Goal: Information Seeking & Learning: Learn about a topic

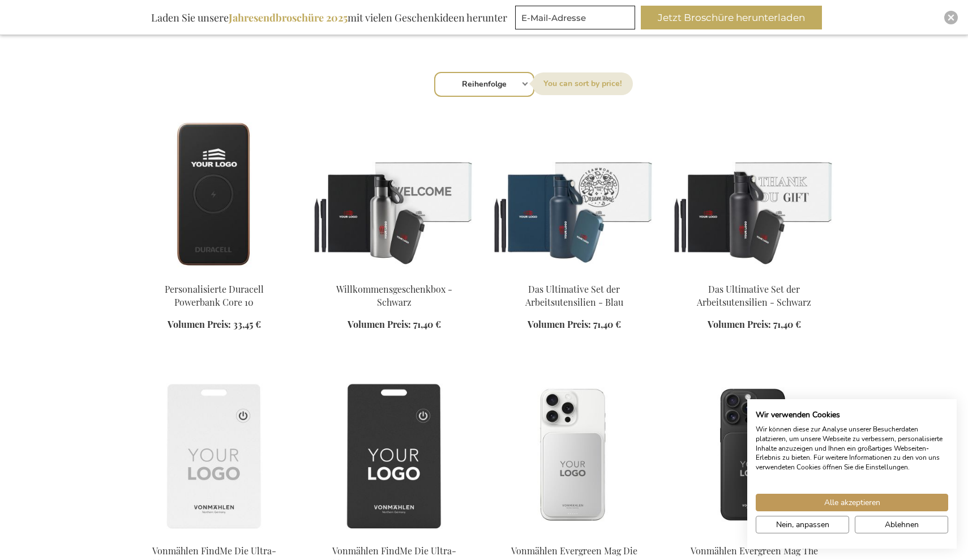
scroll to position [381, 0]
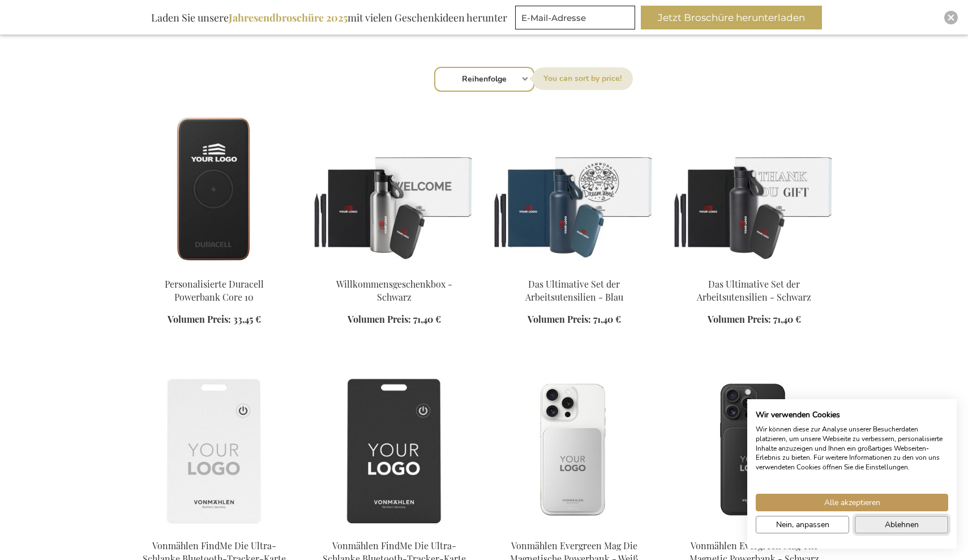
click at [887, 526] on span "Ablehnen" at bounding box center [902, 524] width 34 height 12
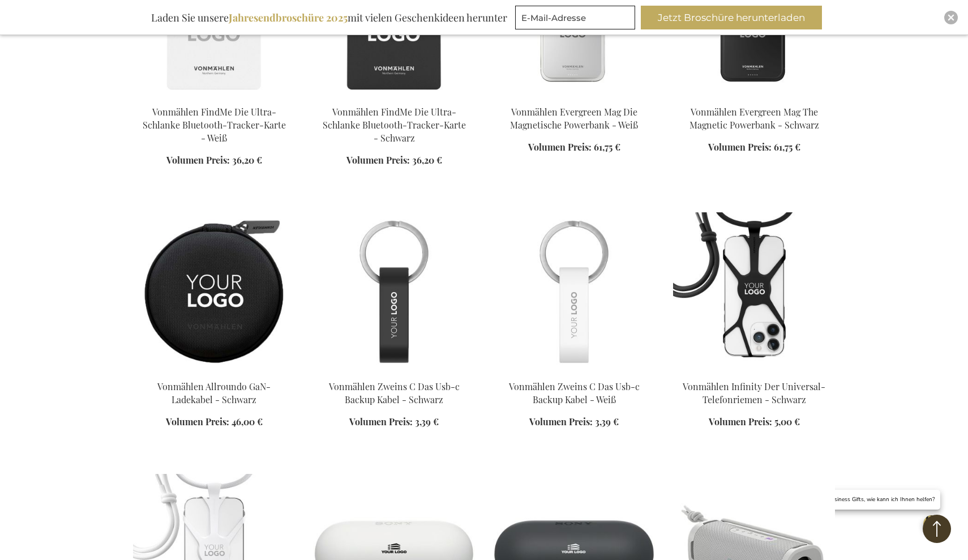
scroll to position [820, 0]
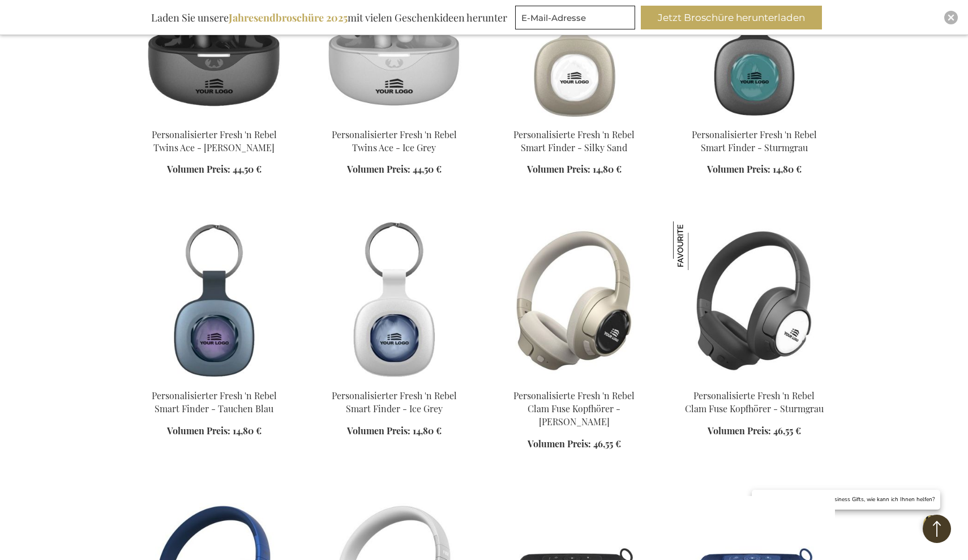
scroll to position [1853, 0]
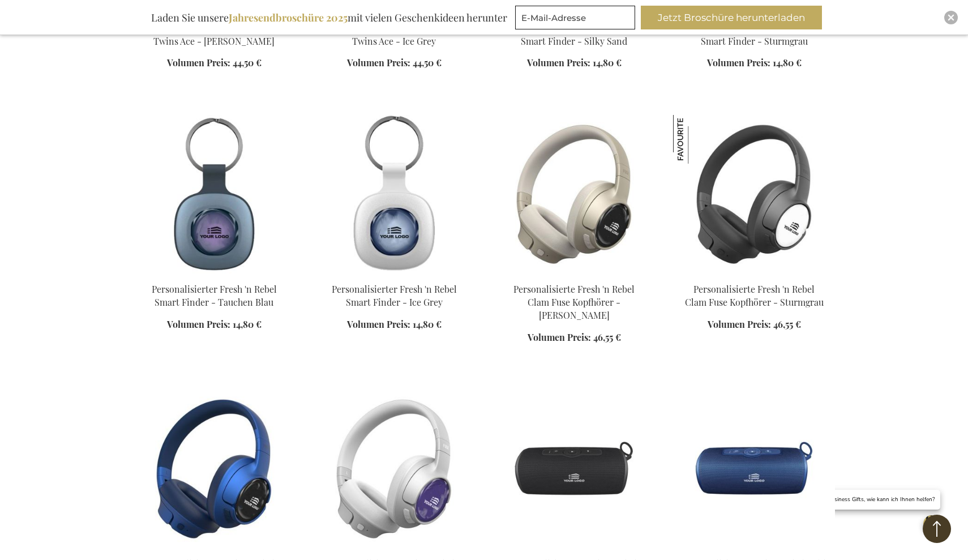
scroll to position [1958, 0]
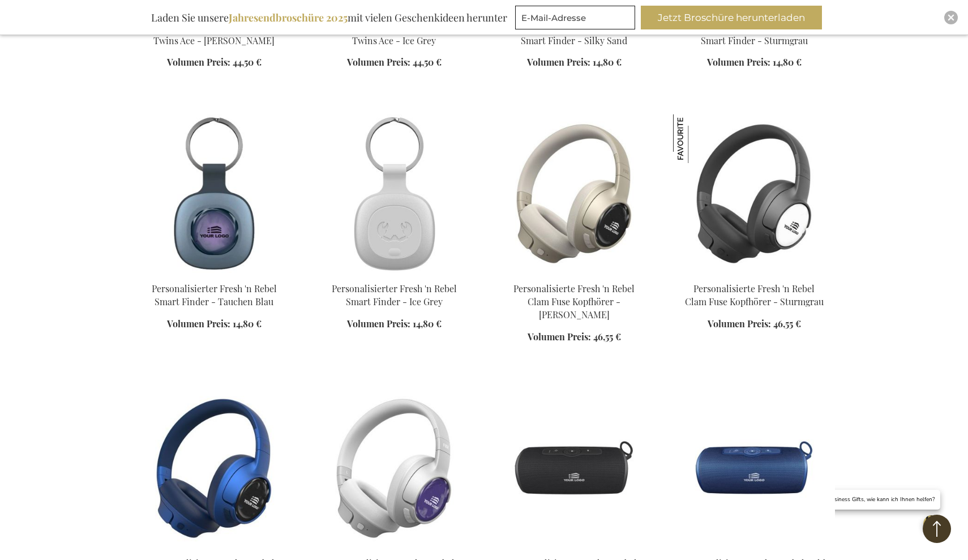
click at [394, 264] on img at bounding box center [394, 193] width 162 height 158
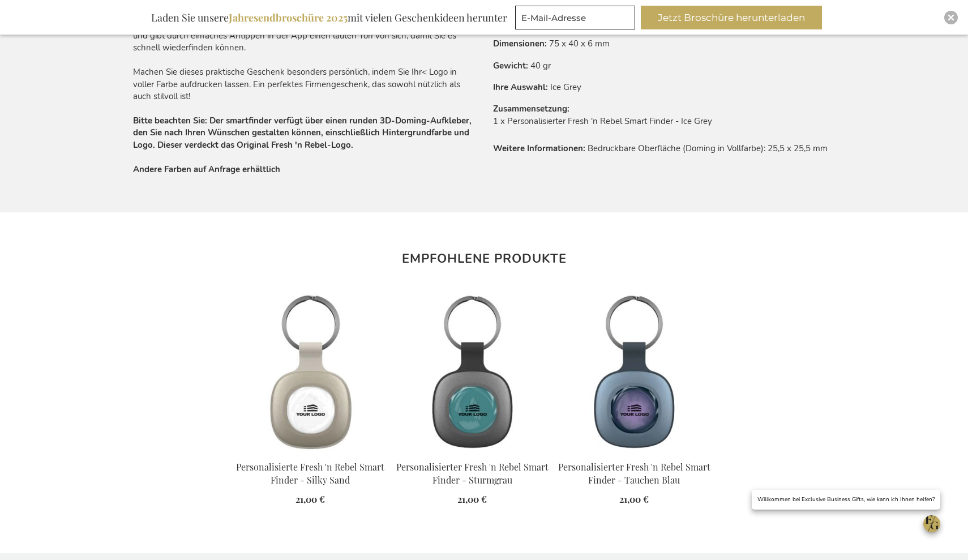
scroll to position [615, 0]
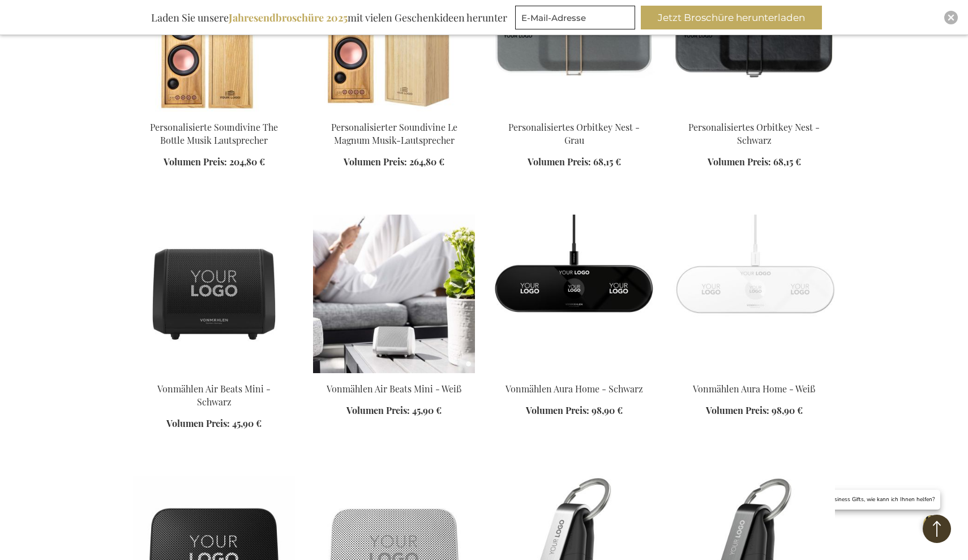
scroll to position [1722, 0]
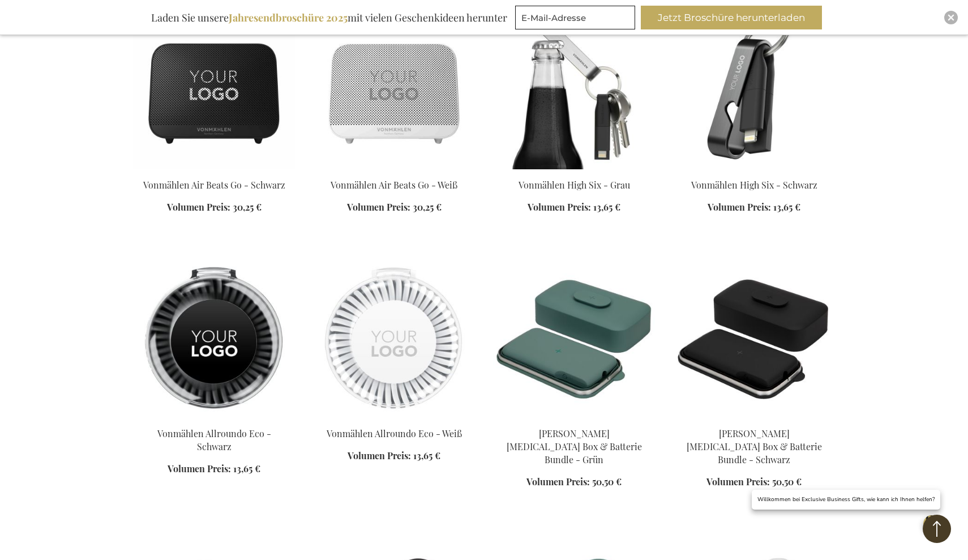
scroll to position [2185, 0]
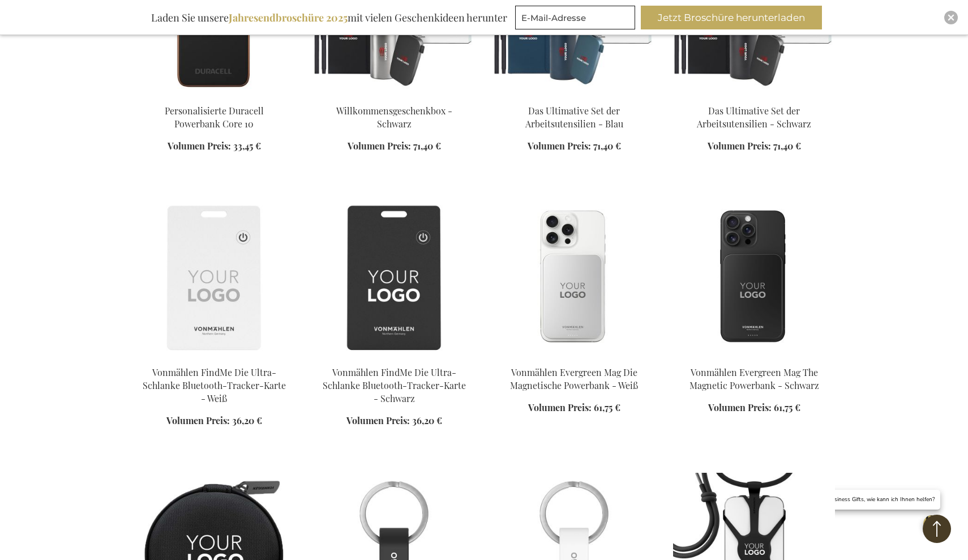
scroll to position [555, 0]
